Goal: Task Accomplishment & Management: Manage account settings

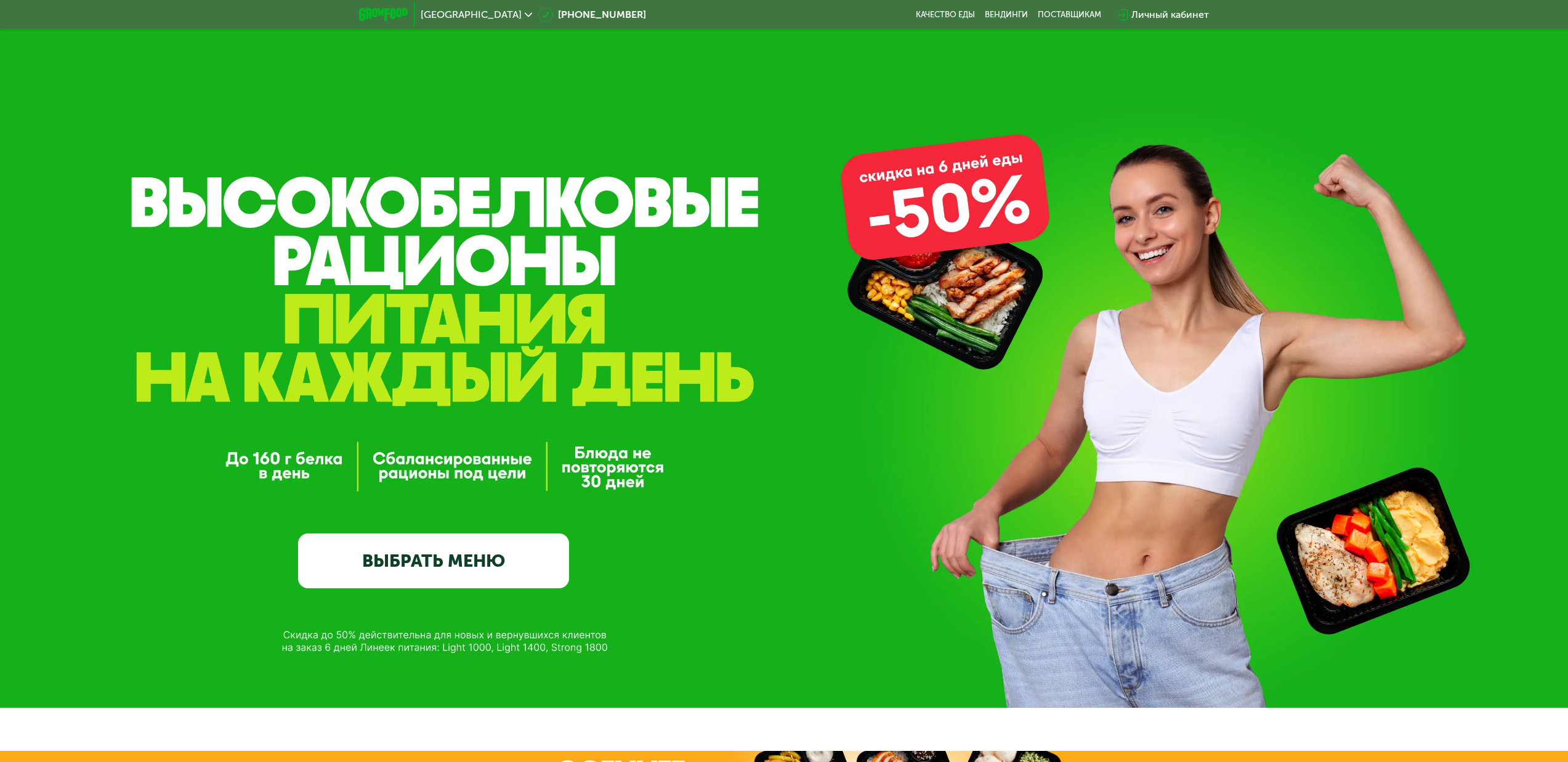
click at [1184, 9] on div "Личный кабинет" at bounding box center [1170, 15] width 78 height 15
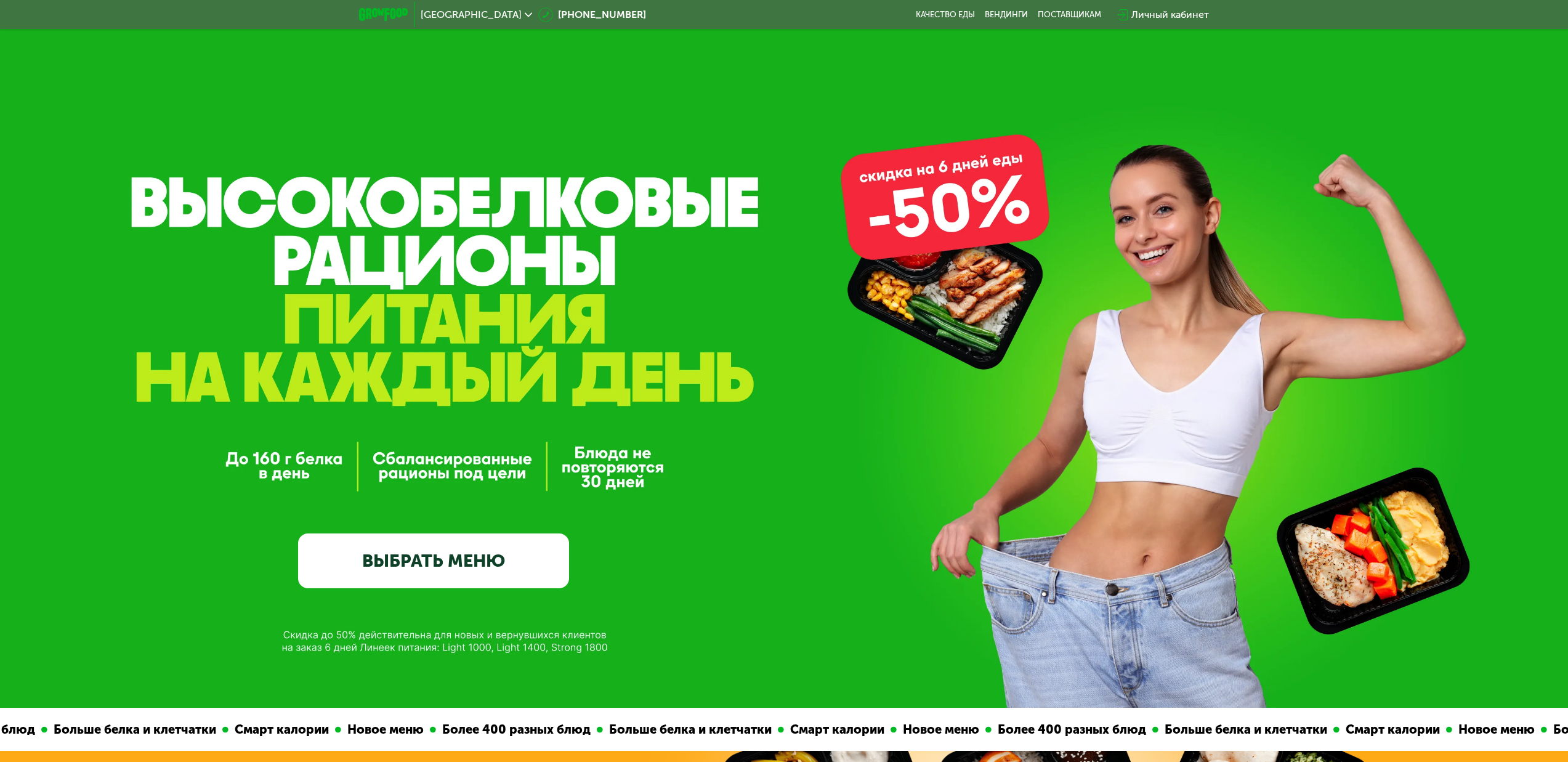
click at [1178, 15] on div "Вход или регистрация Ваш телефон +7 Далее Нажимая кнопку "Далее", Вы соглашаете…" at bounding box center [784, 381] width 1568 height 762
click at [1159, 14] on div "Личный кабинет" at bounding box center [1170, 15] width 78 height 15
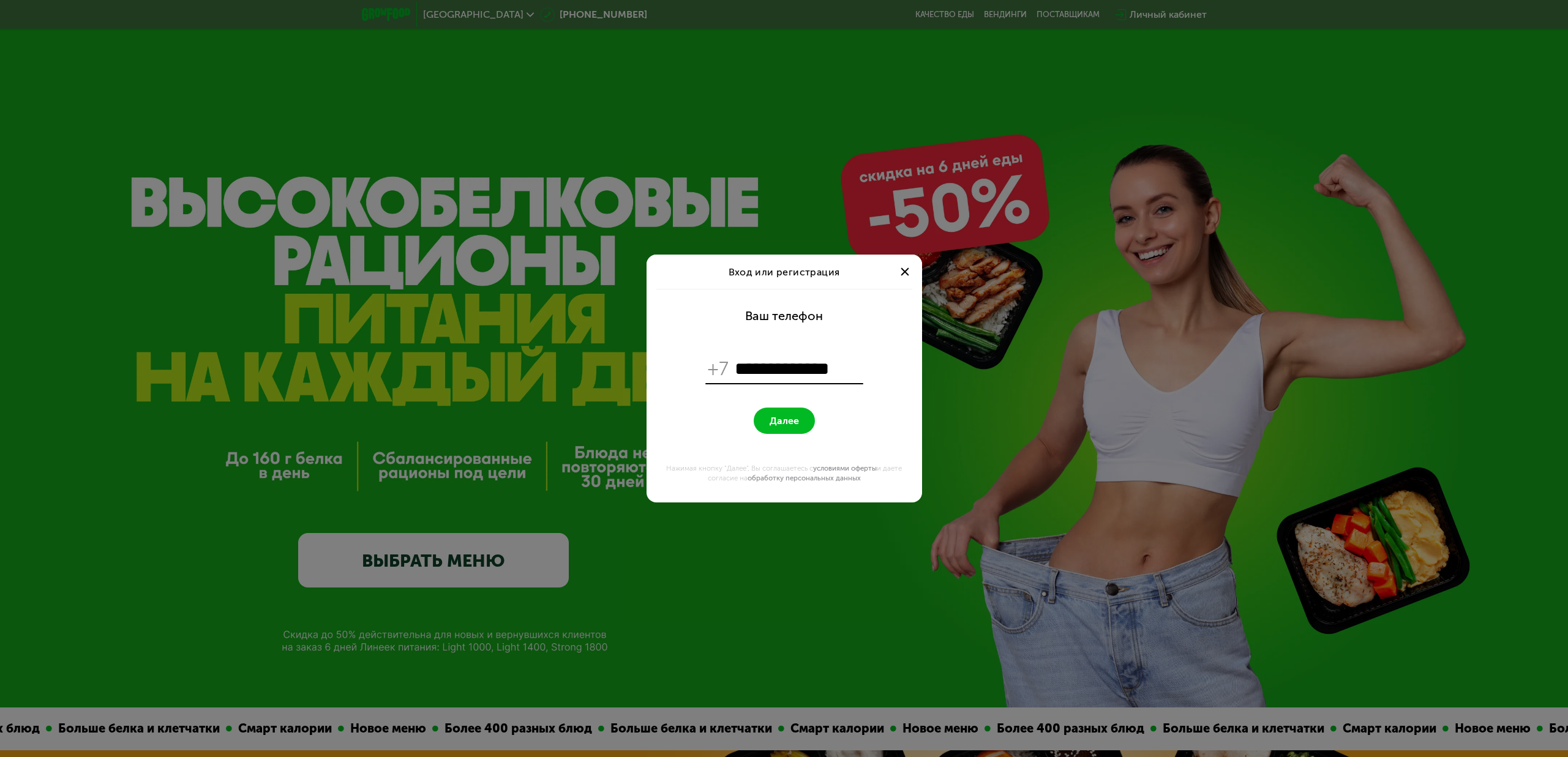
type input "**********"
click at [784, 421] on button "Далее" at bounding box center [784, 421] width 62 height 26
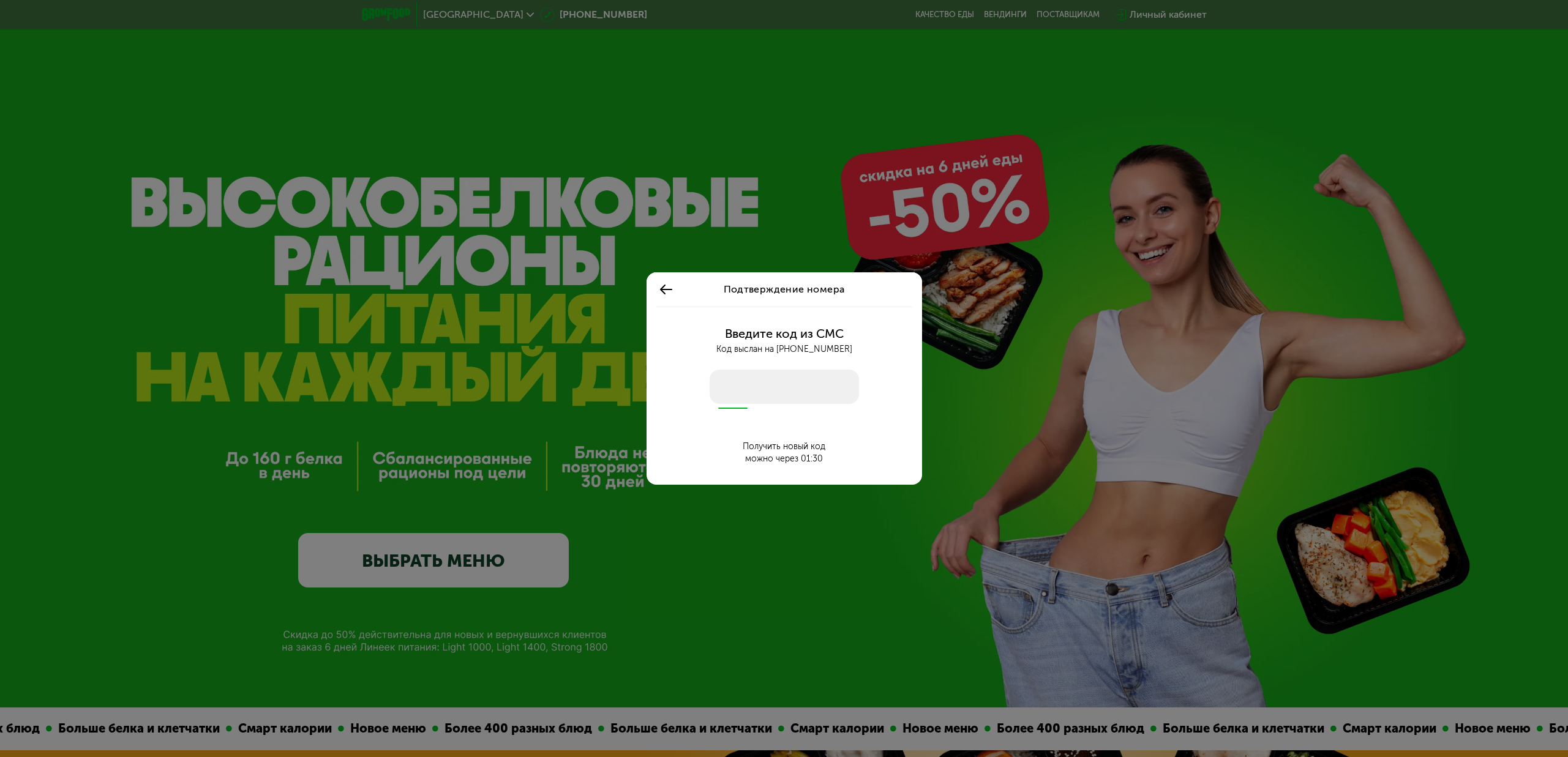
click at [761, 378] on input "number" at bounding box center [784, 387] width 150 height 34
click at [759, 390] on input "number" at bounding box center [784, 387] width 150 height 34
type input "****"
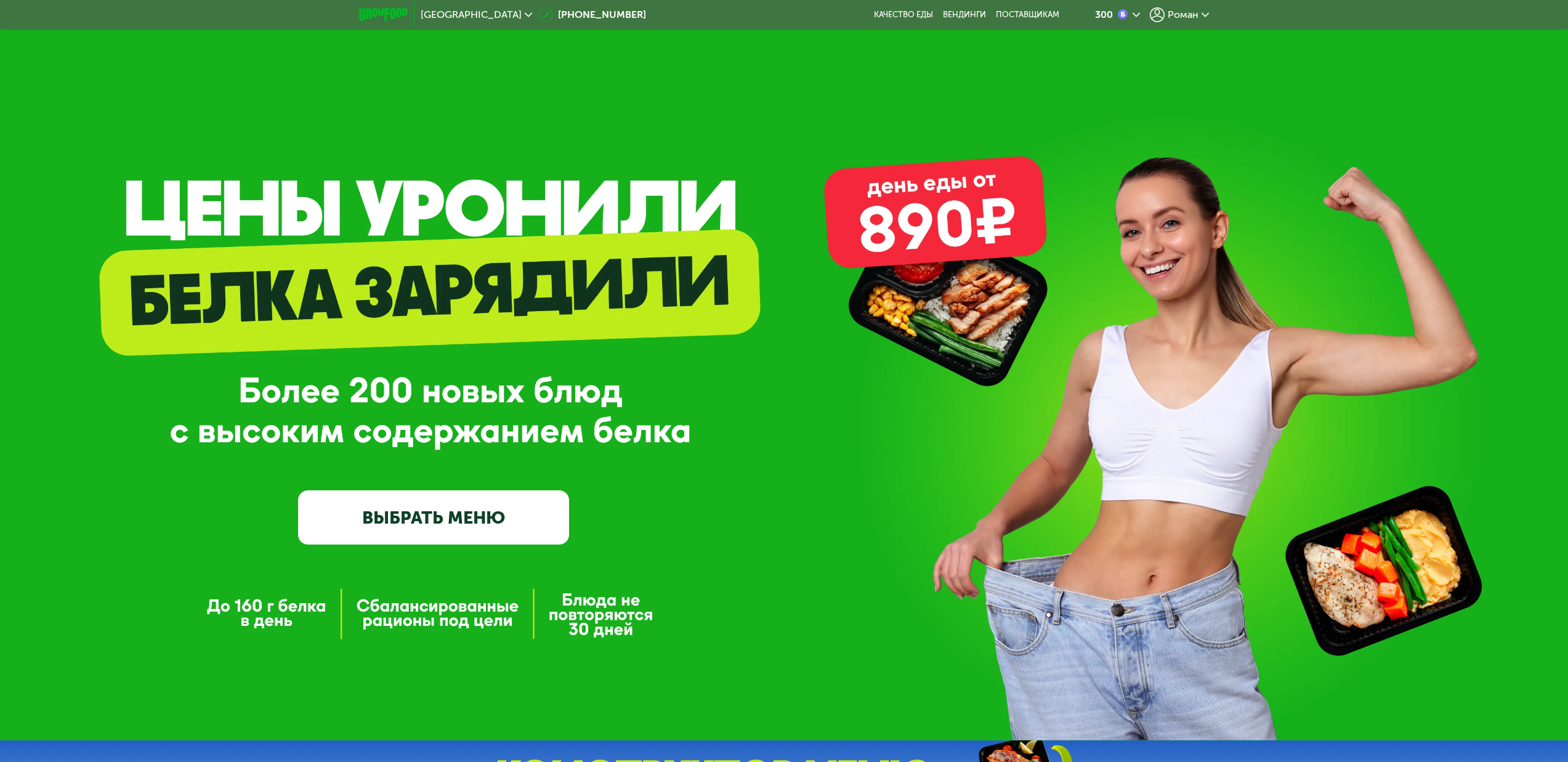
click at [1180, 19] on span "Роман" at bounding box center [1183, 15] width 31 height 10
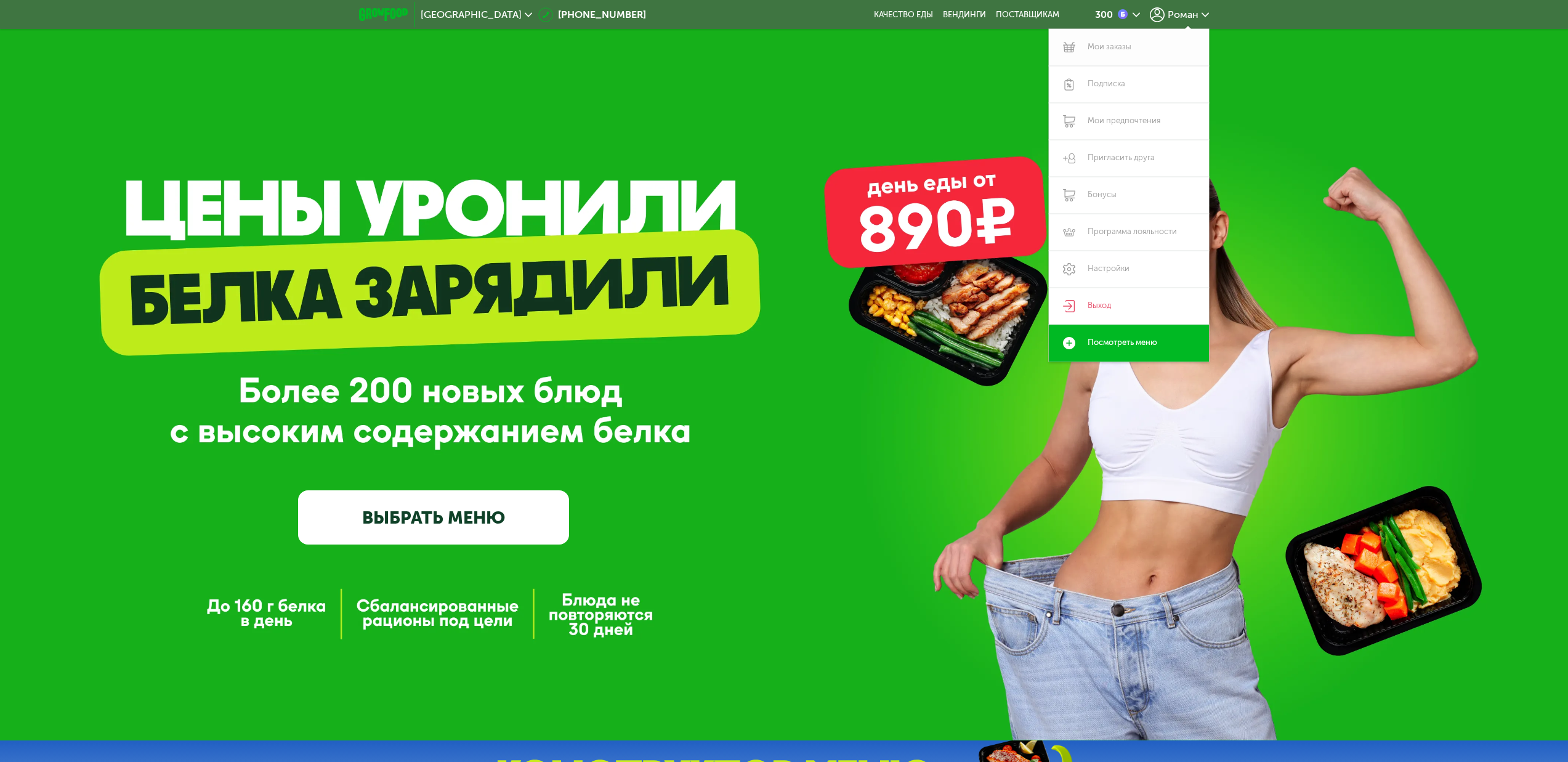
click at [1103, 49] on link "Мои заказы" at bounding box center [1129, 47] width 160 height 37
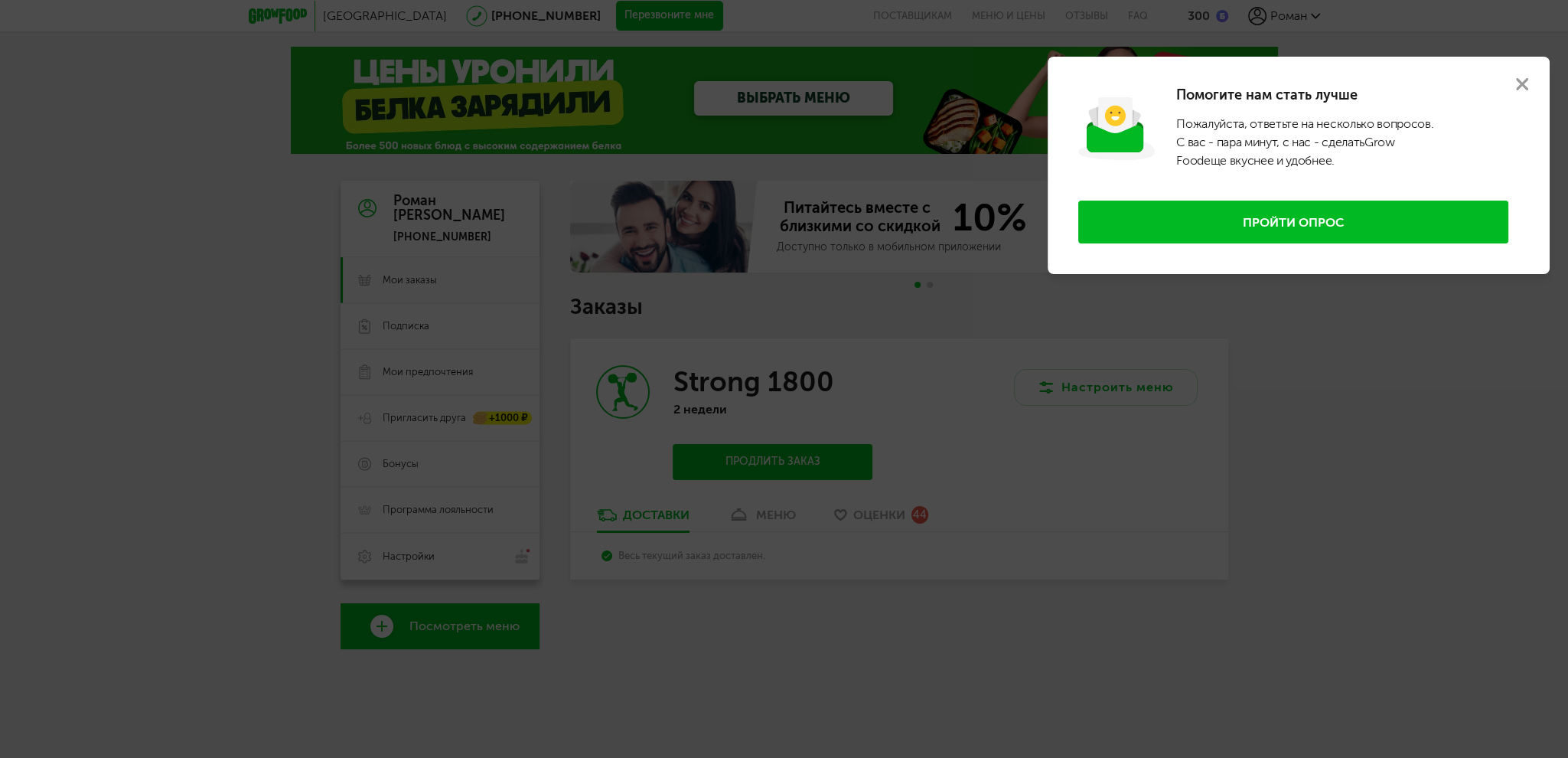
click at [1527, 84] on button at bounding box center [1522, 84] width 55 height 55
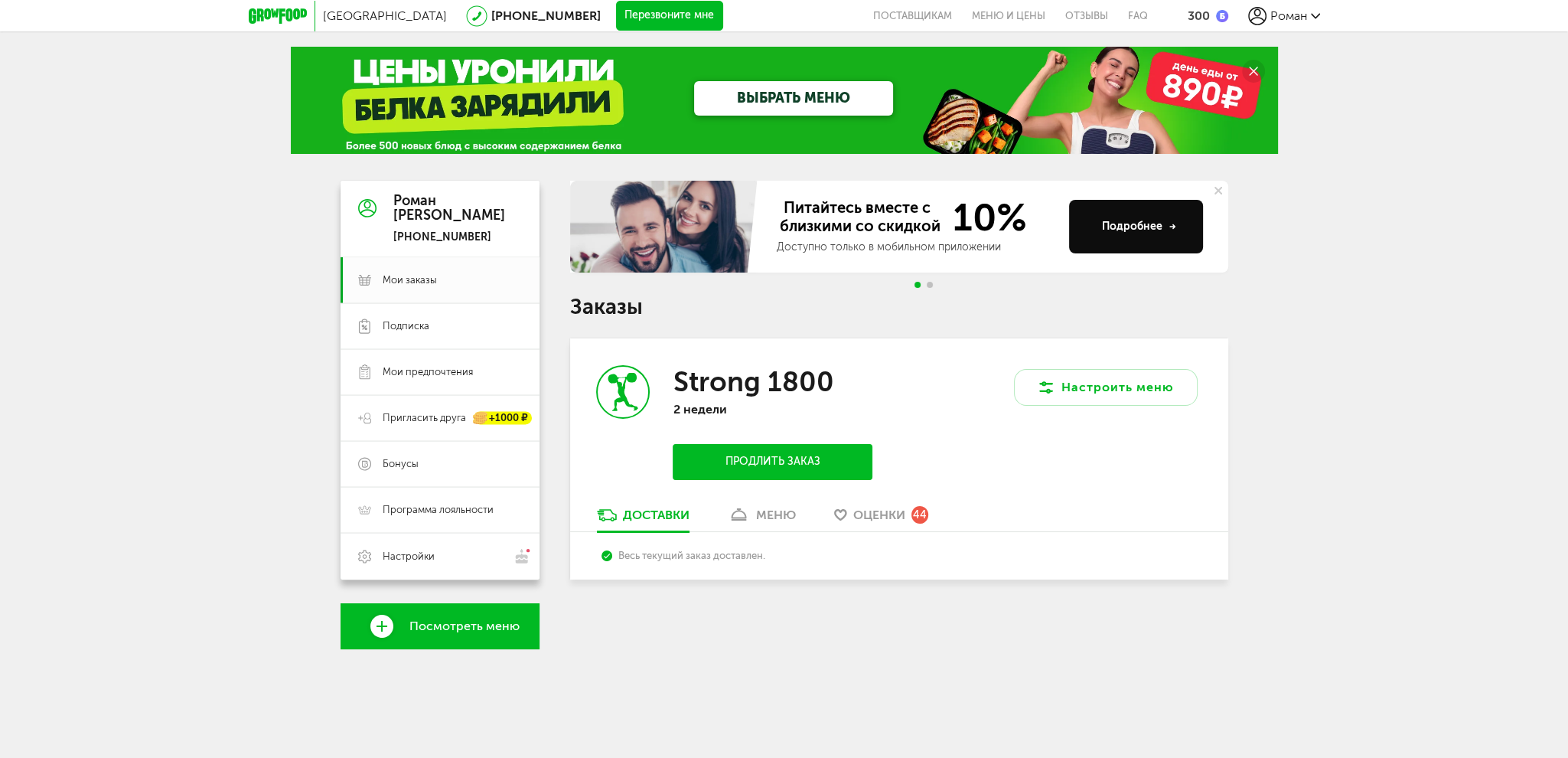
click at [773, 507] on div "меню" at bounding box center [776, 515] width 40 height 15
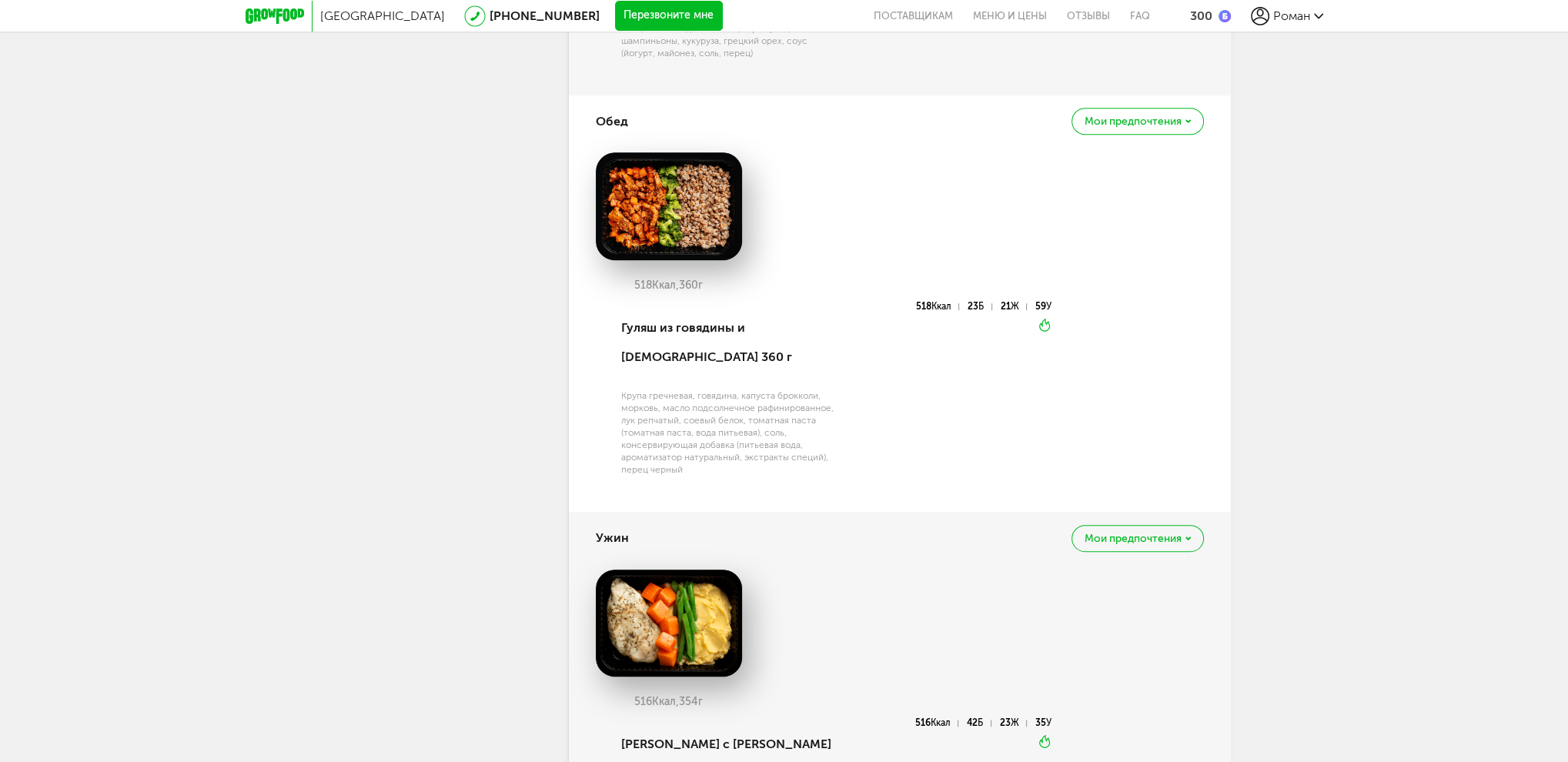
scroll to position [1235, 0]
